Goal: Task Accomplishment & Management: Manage account settings

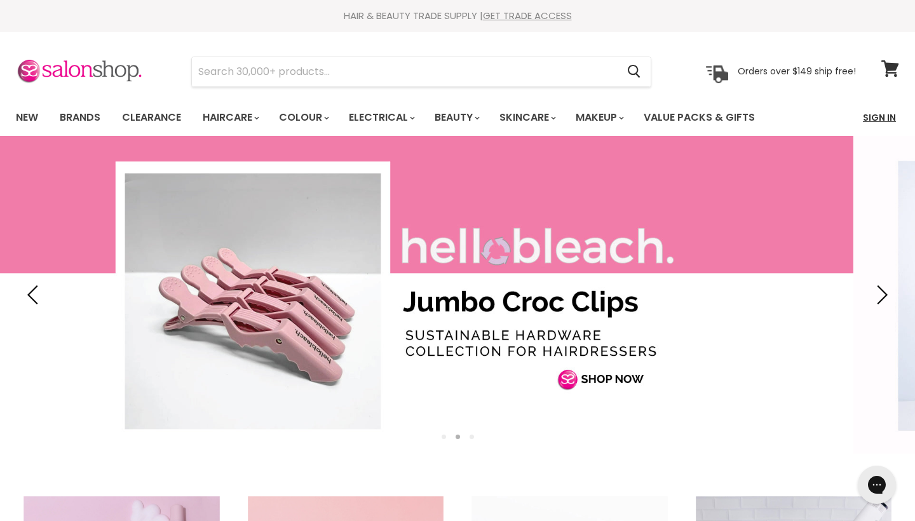
click at [881, 116] on link "Sign In" at bounding box center [879, 117] width 48 height 27
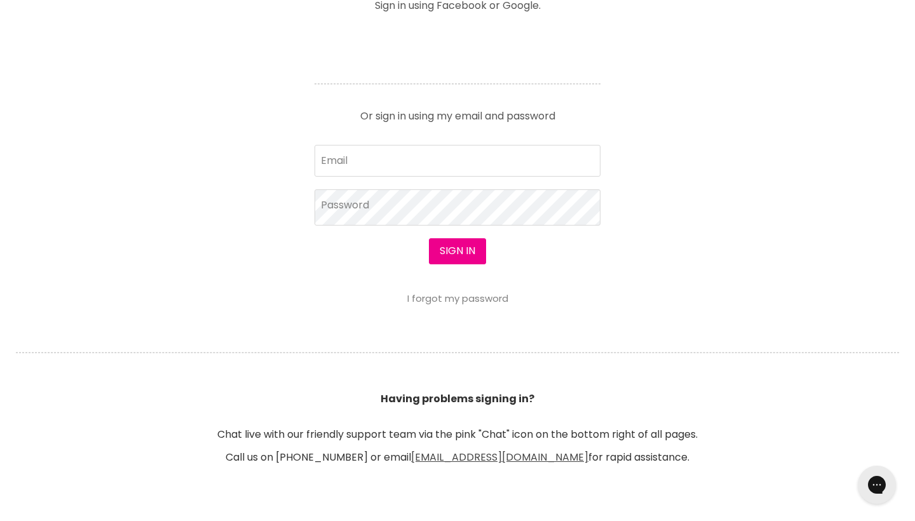
scroll to position [524, 0]
click at [468, 250] on button "Sign in" at bounding box center [457, 250] width 57 height 25
click at [472, 296] on link "I forgot my password" at bounding box center [457, 298] width 101 height 13
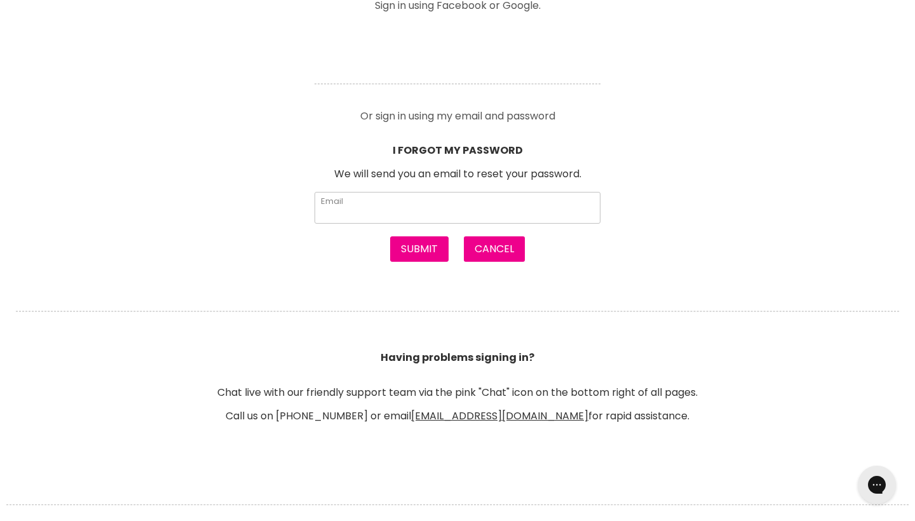
click at [408, 203] on input "Email" at bounding box center [458, 208] width 286 height 32
type input "mochan3@outlook.com"
click at [445, 262] on section "Welcome to SalonShop I am a new customer Create a new account for a better shop…" at bounding box center [457, 100] width 915 height 746
click at [440, 255] on button "Submit" at bounding box center [419, 248] width 58 height 25
click at [430, 249] on button "Submit" at bounding box center [419, 248] width 58 height 25
